Goal: Task Accomplishment & Management: Manage account settings

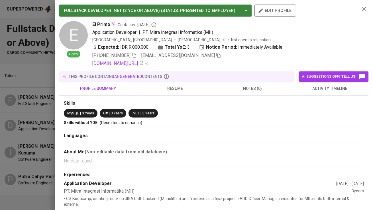
scroll to position [0, 22]
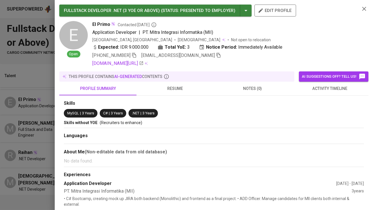
click at [41, 84] on div at bounding box center [186, 105] width 373 height 210
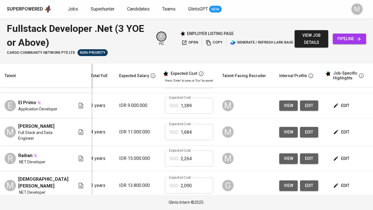
scroll to position [0, 70]
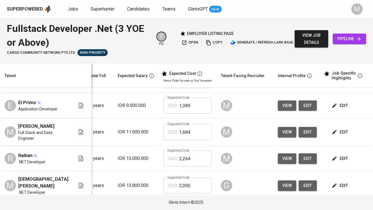
click at [334, 162] on span "edit" at bounding box center [339, 158] width 15 height 7
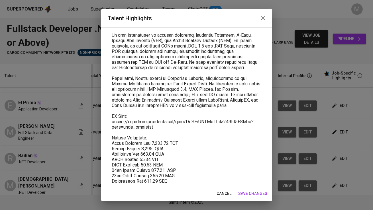
scroll to position [67, 0]
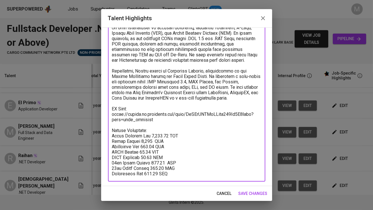
click at [161, 119] on textarea at bounding box center [186, 87] width 149 height 178
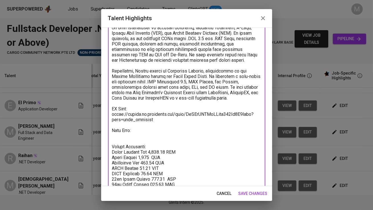
paste textarea "[URL][DOMAIN_NAME]"
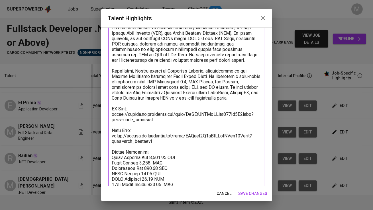
type textarea "Raihan is a .NET Developer with over 3 years of hands-on experience in web and …"
click at [256, 194] on span "save changes" at bounding box center [252, 193] width 29 height 7
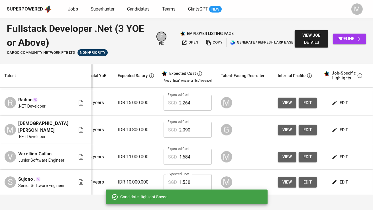
scroll to position [166, 70]
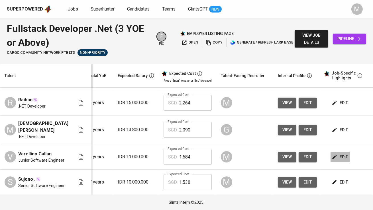
click at [338, 155] on span "edit" at bounding box center [339, 156] width 15 height 7
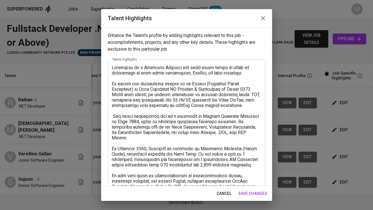
scroll to position [110, 0]
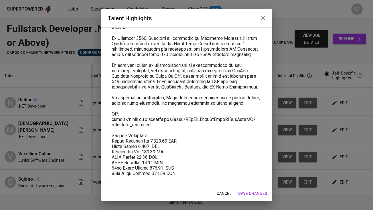
click at [168, 118] on textarea at bounding box center [186, 65] width 149 height 222
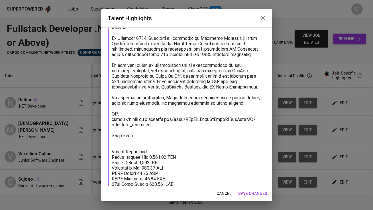
paste textarea "[URL][DOMAIN_NAME]"
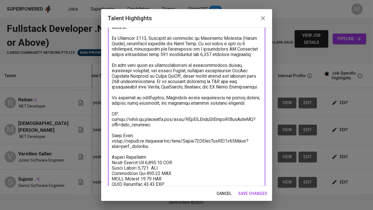
type textarea "Varellino is a Software Engineer with over three years of hands-on experience i…"
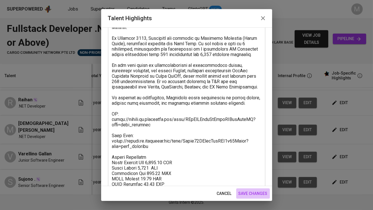
click at [250, 192] on span "save changes" at bounding box center [252, 193] width 29 height 7
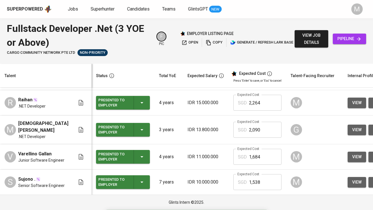
scroll to position [0, 0]
click at [73, 14] on div "Superpowered Jobs Superhunter Candidates Teams GlintsGPT NEW M" at bounding box center [186, 9] width 373 height 18
click at [73, 12] on link "Jobs" at bounding box center [73, 9] width 11 height 7
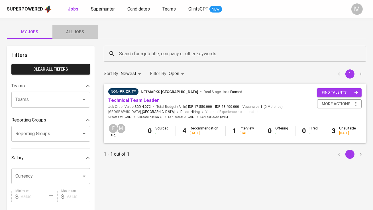
click at [83, 34] on span "All Jobs" at bounding box center [75, 31] width 39 height 7
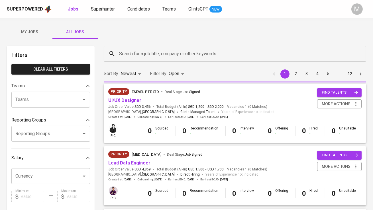
click at [126, 52] on input "Search for a job title, company or other keywords" at bounding box center [236, 53] width 237 height 11
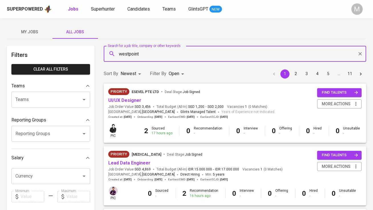
type input "westpoint"
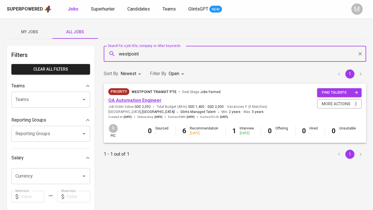
click at [131, 100] on link "QA Automation Engineer" at bounding box center [134, 100] width 53 height 5
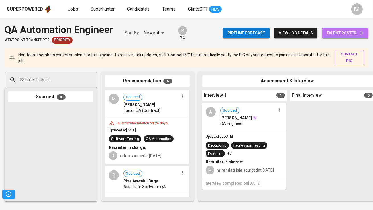
click at [328, 31] on span "talent roster" at bounding box center [344, 33] width 37 height 7
